Goal: Task Accomplishment & Management: Complete application form

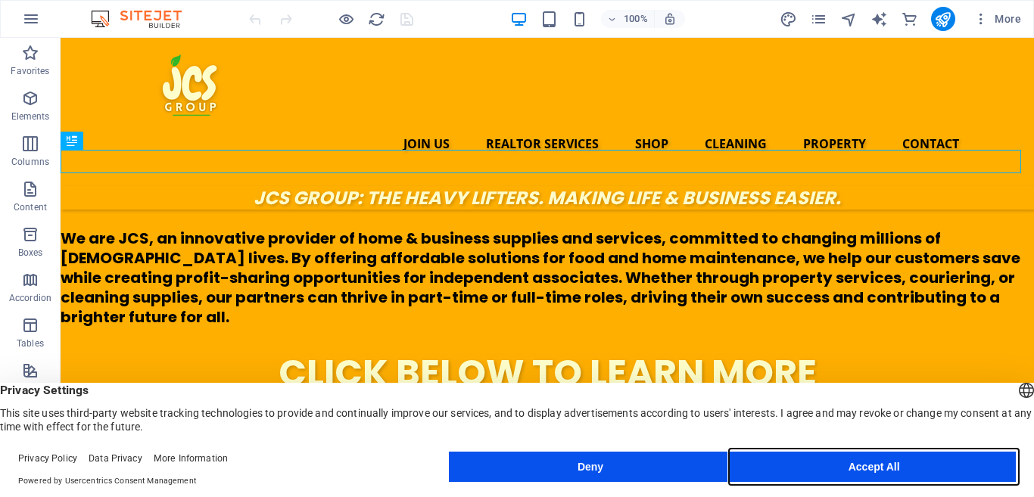
click at [925, 463] on button "Accept All" at bounding box center [874, 467] width 284 height 30
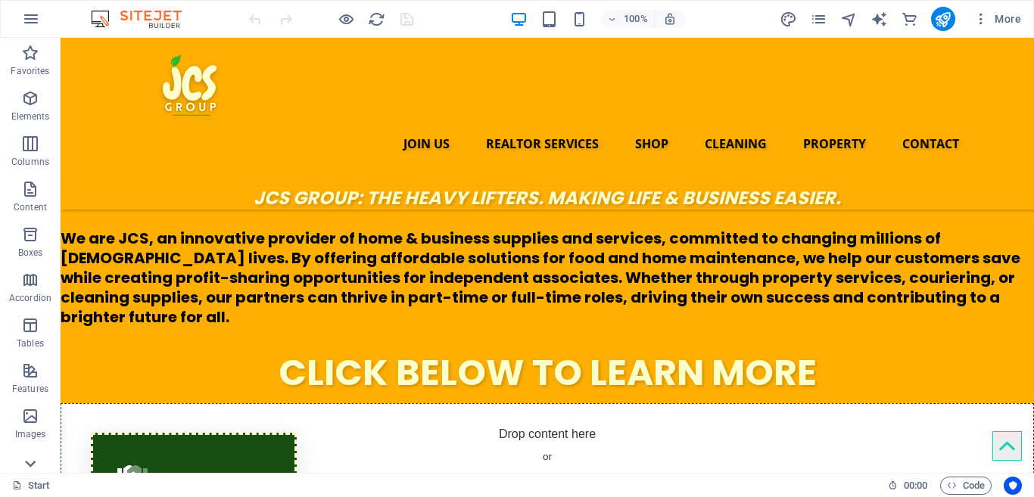
click at [30, 463] on icon at bounding box center [30, 463] width 21 height 21
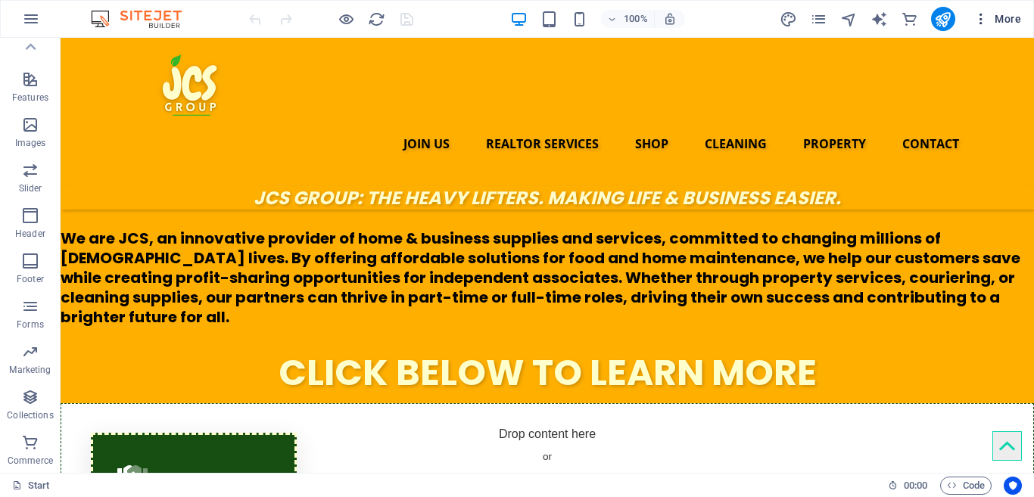
click at [983, 19] on icon "button" at bounding box center [980, 18] width 15 height 15
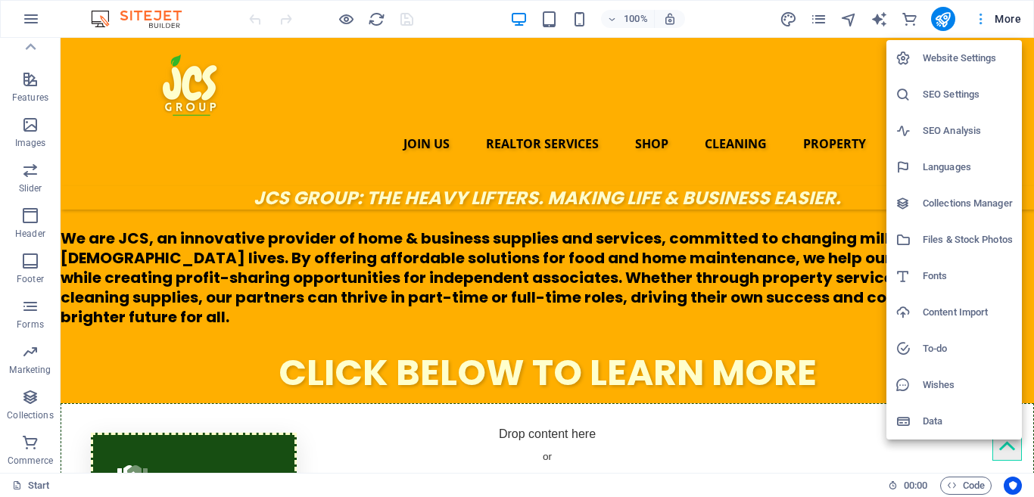
click at [983, 19] on div at bounding box center [517, 248] width 1034 height 497
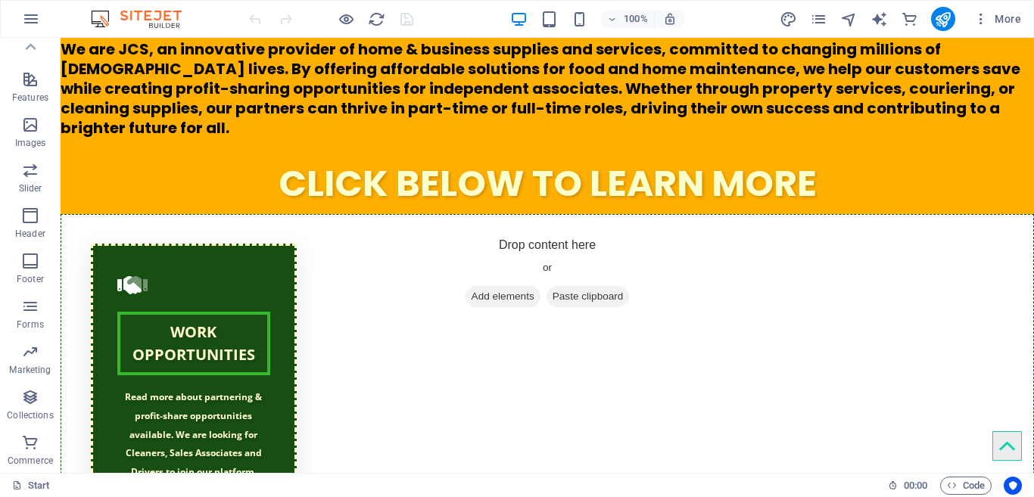
scroll to position [0, 0]
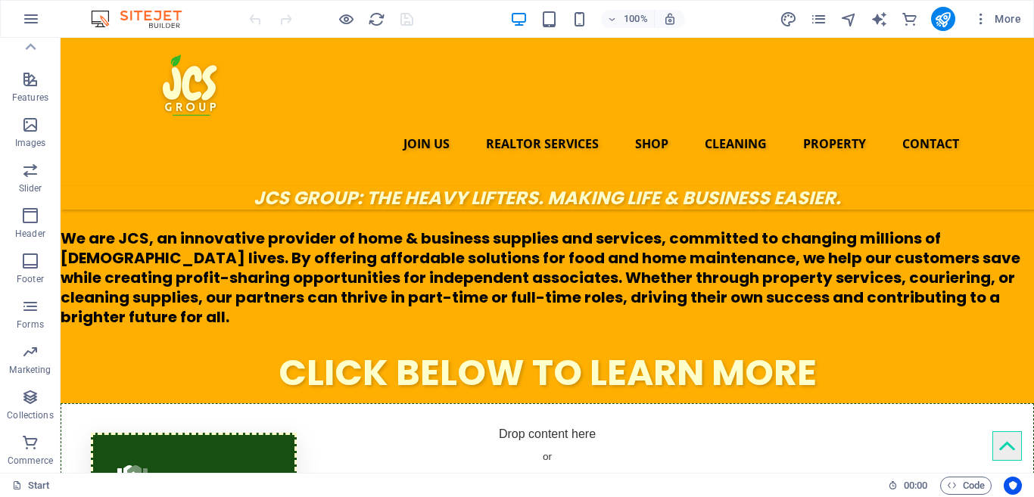
drag, startPoint x: 1031, startPoint y: 56, endPoint x: 1064, endPoint y: 58, distance: 32.6
click at [39, 21] on icon "button" at bounding box center [31, 19] width 18 height 18
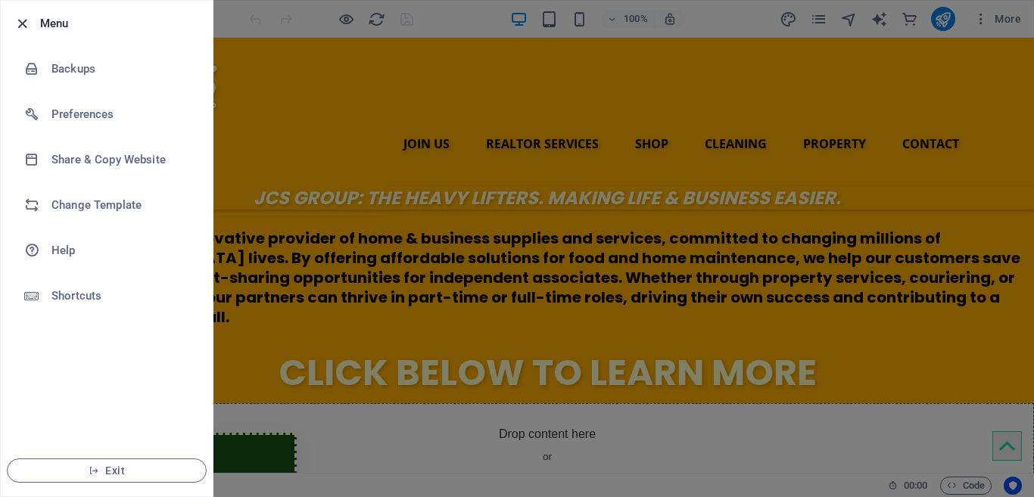
click at [26, 22] on icon "button" at bounding box center [22, 23] width 17 height 17
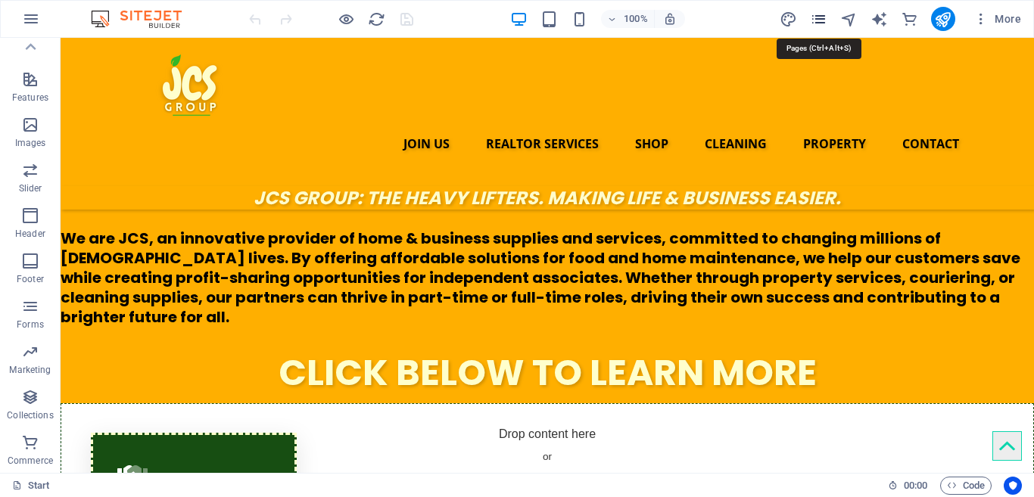
click at [819, 19] on icon "pages" at bounding box center [818, 19] width 17 height 17
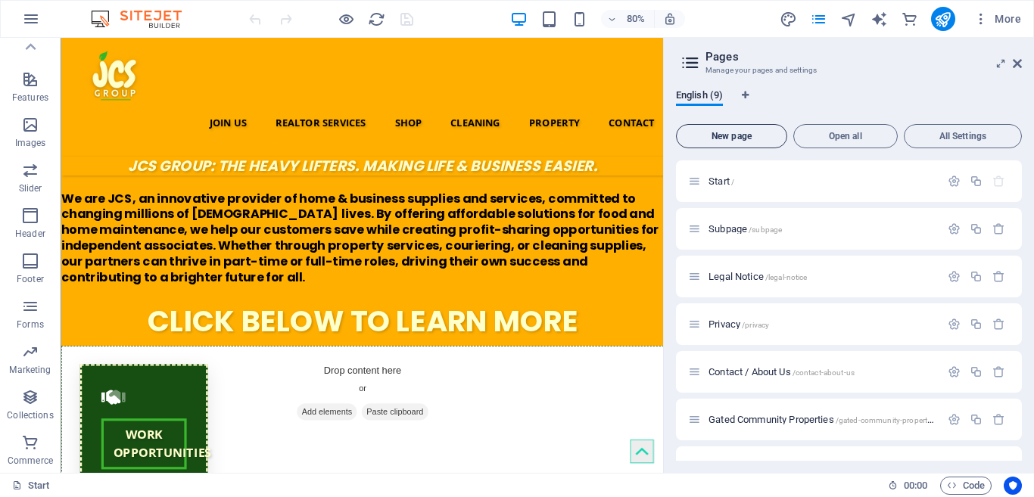
click at [732, 138] on span "New page" at bounding box center [732, 136] width 98 height 9
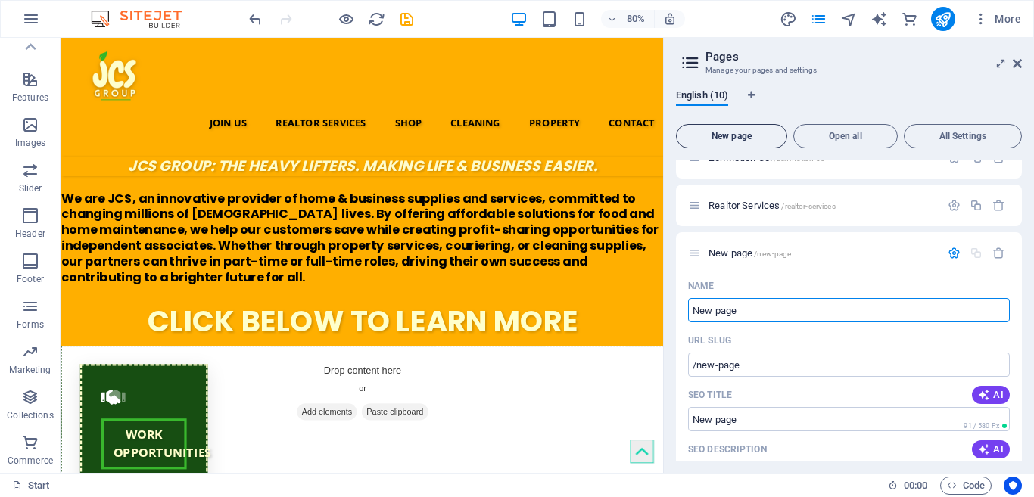
type input "J"
type input "D"
type input "/j"
type input "Dig"
type input "/d"
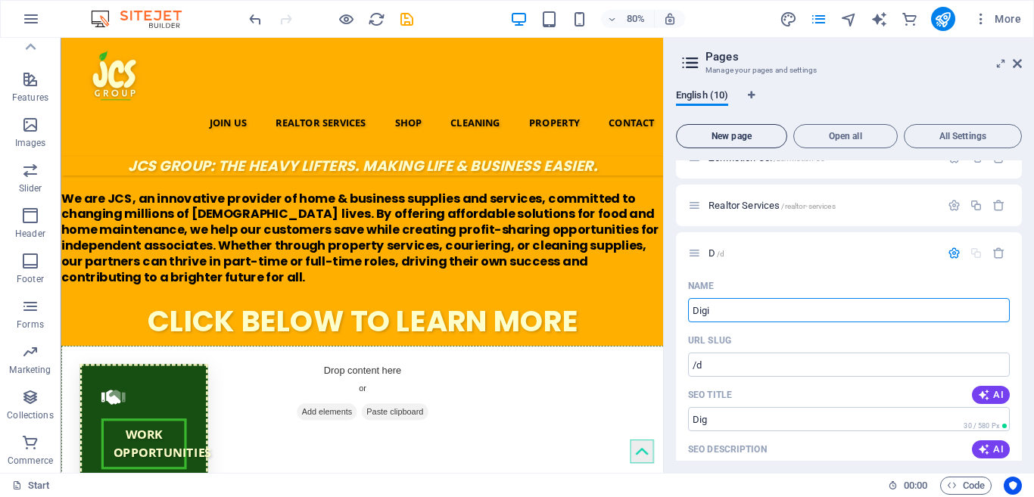
type input "Digit"
type input "/dig"
type input "Digital"
type input "/digit"
type input "DigitalX"
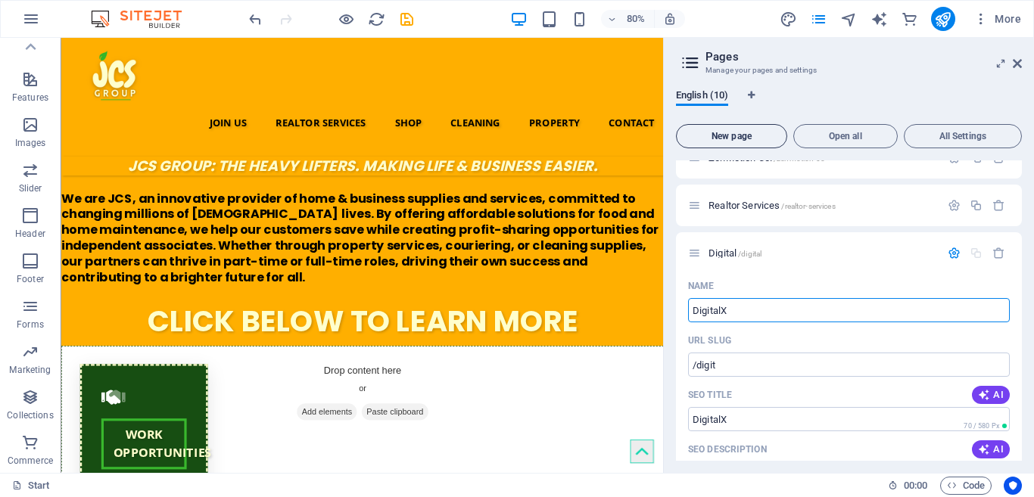
type input "/digital"
type input "DigitalX"
type input "/digitalx"
type input "DigitalX"
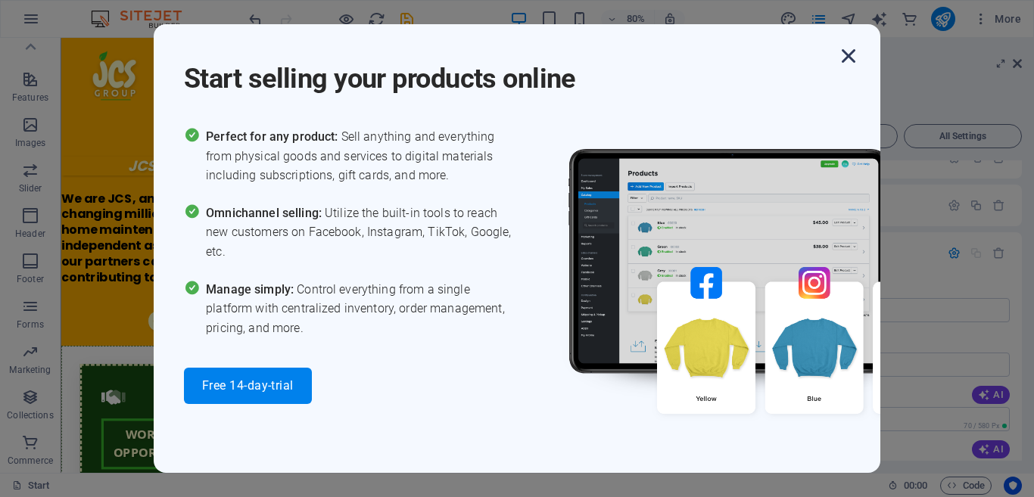
click at [846, 62] on icon "button" at bounding box center [848, 55] width 27 height 27
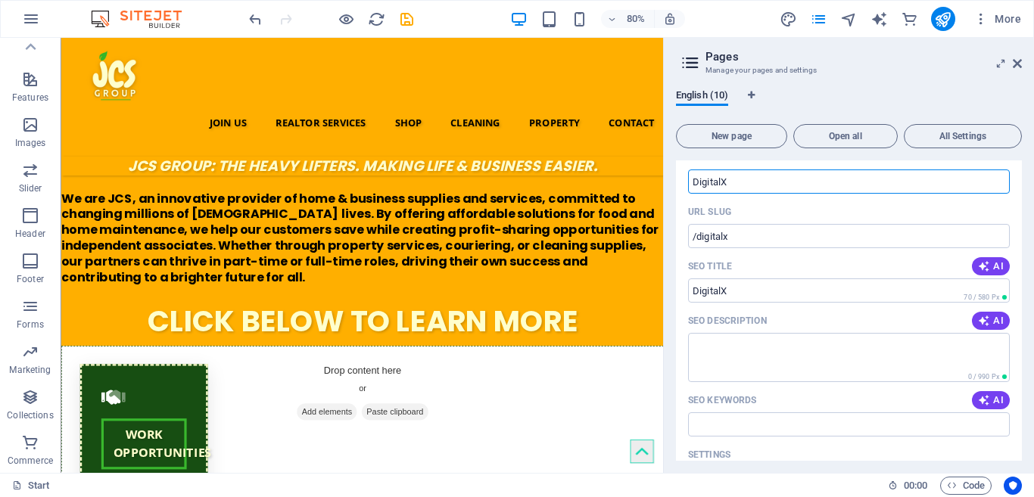
scroll to position [517, 0]
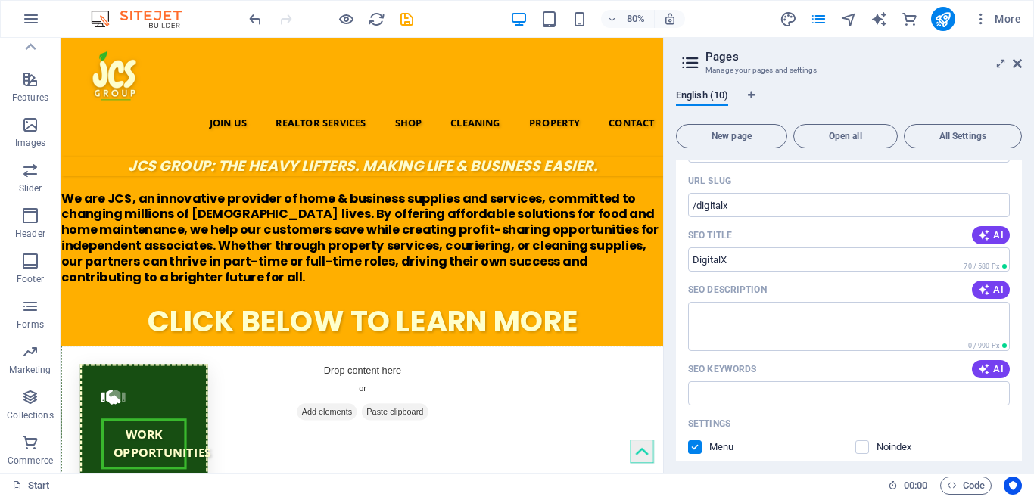
drag, startPoint x: 1022, startPoint y: 394, endPoint x: 1024, endPoint y: 421, distance: 27.3
click at [1024, 421] on div "English (10) New page Open all All Settings Start / Subpage /subpage Legal Noti…" at bounding box center [849, 275] width 370 height 396
drag, startPoint x: 1022, startPoint y: 383, endPoint x: 1024, endPoint y: 450, distance: 66.7
click at [1024, 450] on div "English (10) New page Open all All Settings Start / Subpage /subpage Legal Noti…" at bounding box center [849, 275] width 370 height 396
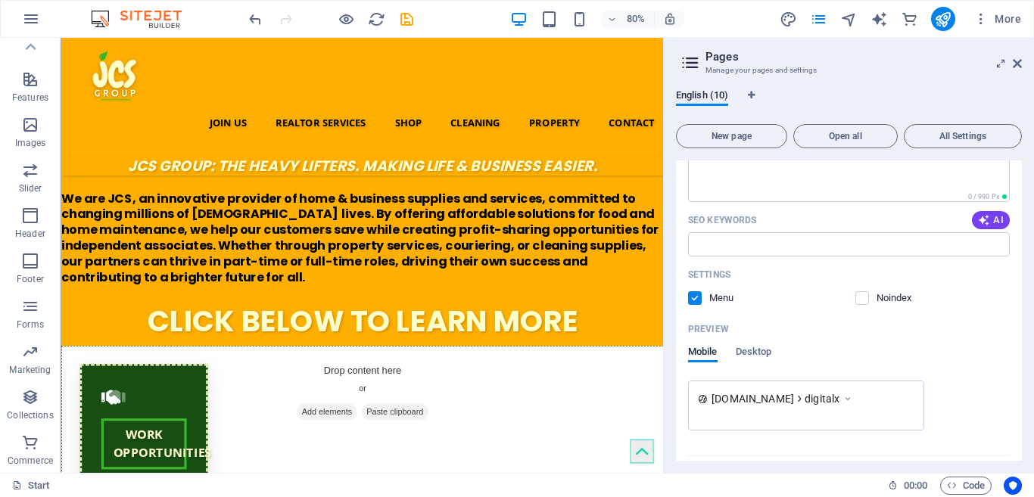
scroll to position [704, 0]
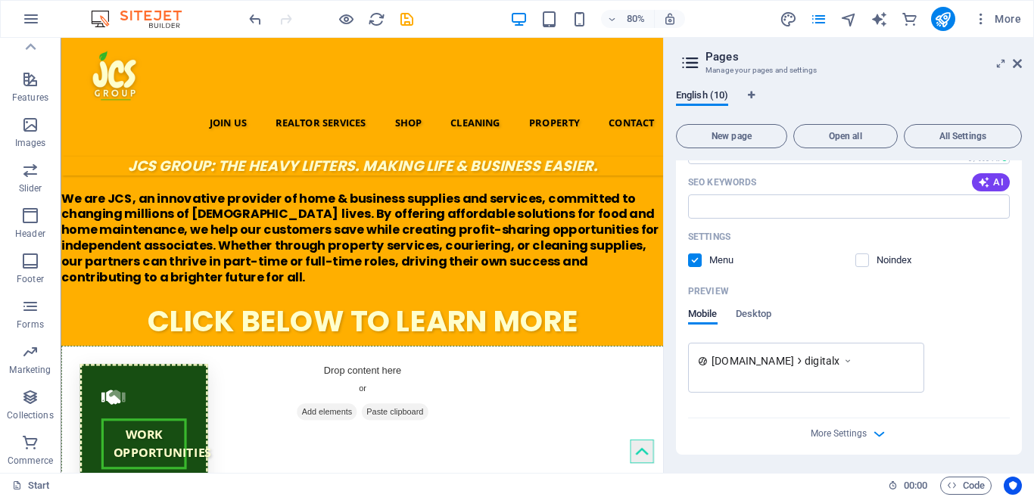
drag, startPoint x: 1022, startPoint y: 425, endPoint x: 1025, endPoint y: 338, distance: 87.1
click at [1025, 338] on div "English (10) New page Open all All Settings Start / Subpage /subpage Legal Noti…" at bounding box center [849, 275] width 370 height 396
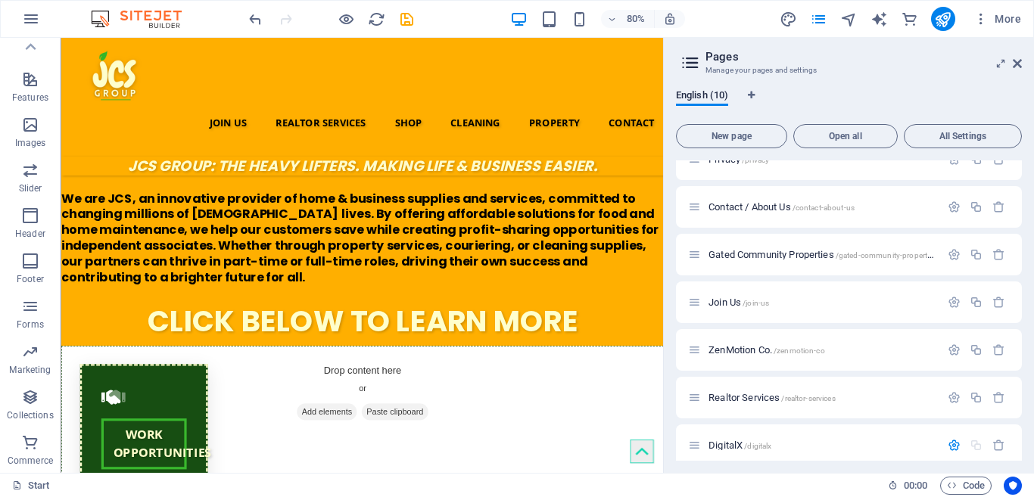
scroll to position [162, 0]
click at [1031, 261] on div "English (10) New page Open all All Settings Start / Subpage /subpage Legal Noti…" at bounding box center [849, 275] width 370 height 396
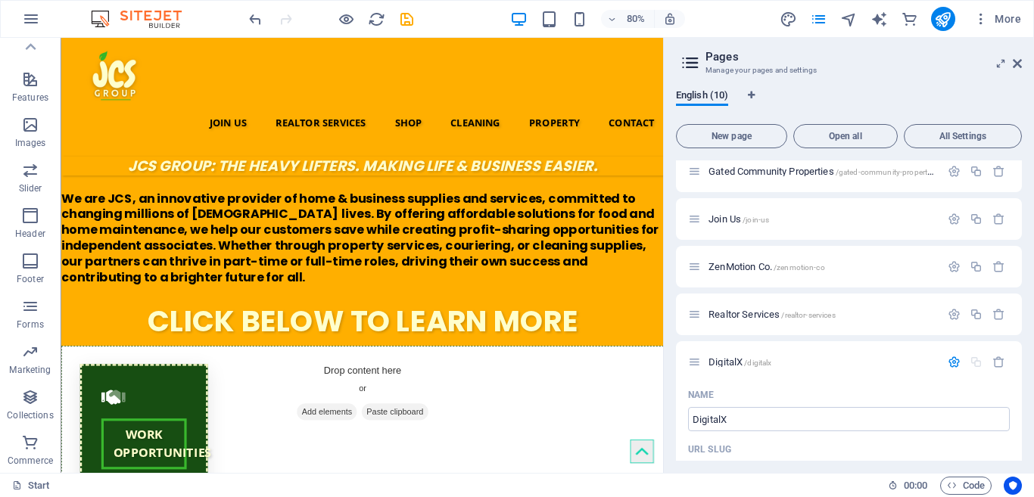
scroll to position [489, 0]
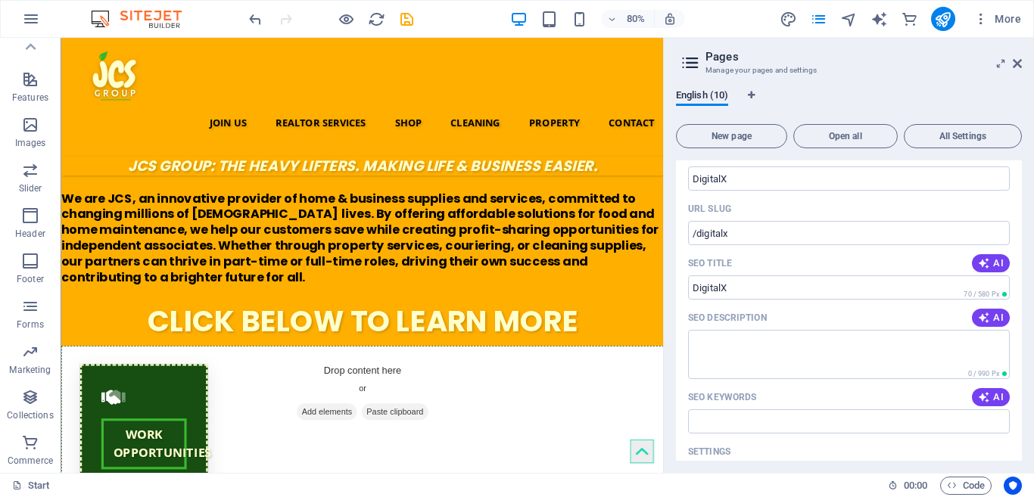
drag, startPoint x: 1023, startPoint y: 327, endPoint x: 1024, endPoint y: 291, distance: 36.4
click at [1024, 291] on div "English (10) New page Open all All Settings Start / Subpage /subpage Legal Noti…" at bounding box center [849, 275] width 370 height 396
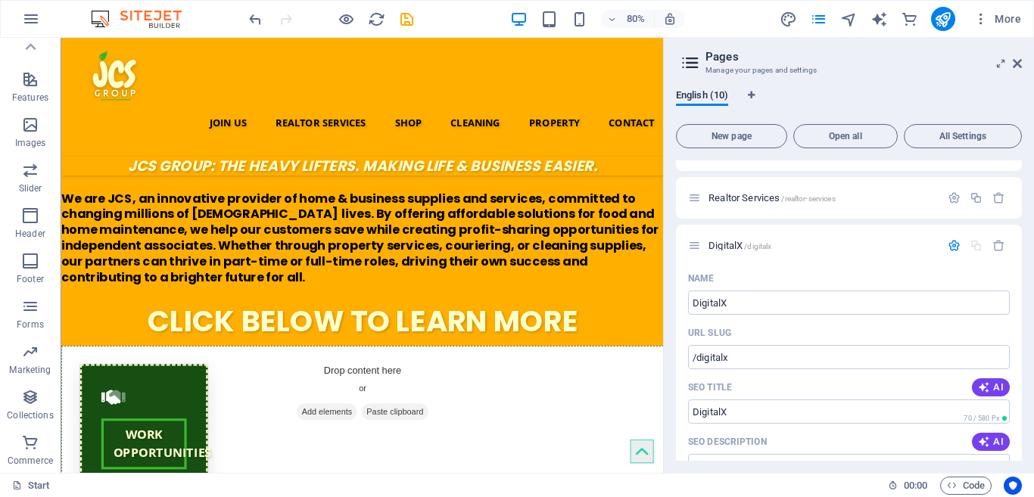
scroll to position [378, 0]
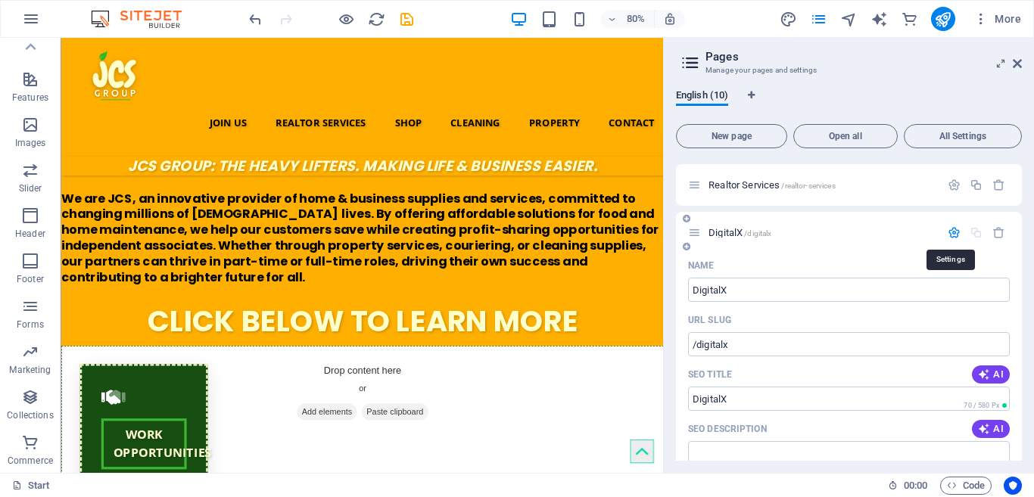
click at [948, 234] on icon "button" at bounding box center [954, 232] width 13 height 13
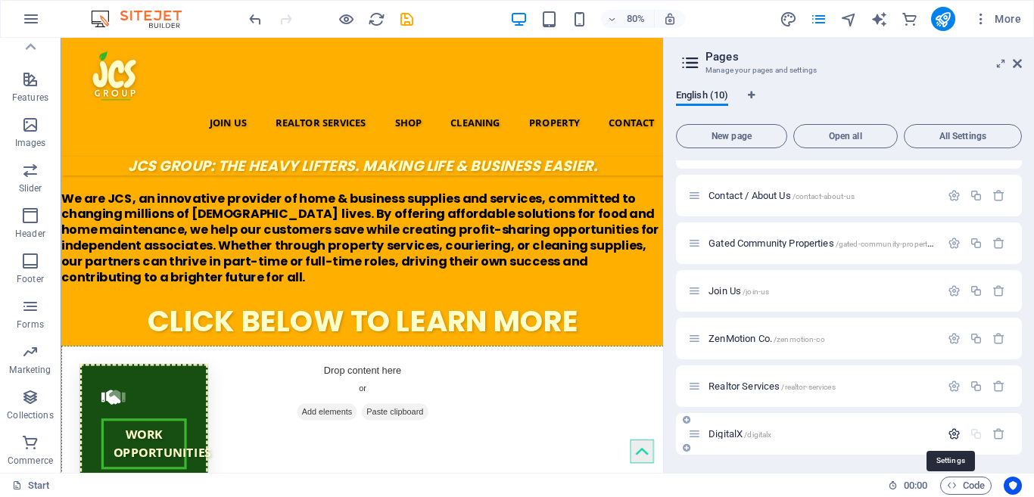
scroll to position [176, 0]
click at [764, 436] on span "/digitalx" at bounding box center [757, 435] width 27 height 8
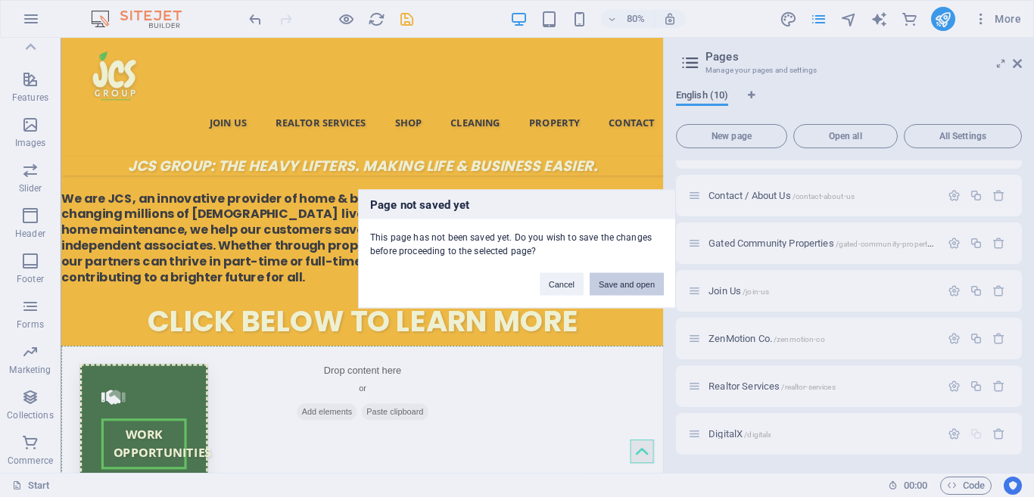
click at [641, 282] on button "Save and open" at bounding box center [627, 284] width 74 height 23
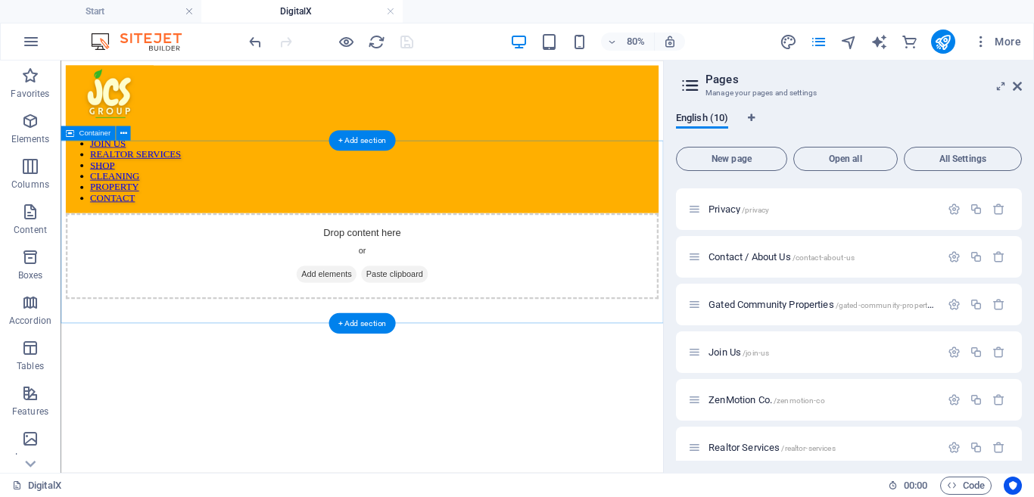
scroll to position [0, 0]
